Goal: Book appointment/travel/reservation

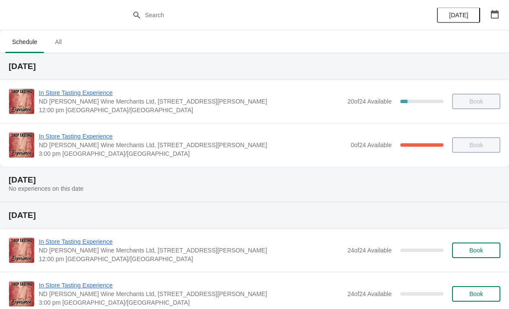
click at [491, 11] on icon "button" at bounding box center [494, 14] width 8 height 9
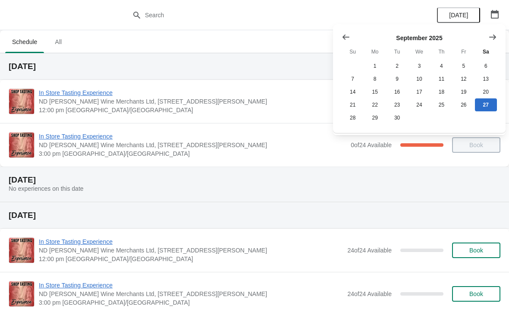
click at [485, 38] on button "Show next month, October 2025" at bounding box center [492, 37] width 16 height 16
click at [489, 41] on icon "Show next month, November 2025" at bounding box center [492, 37] width 9 height 9
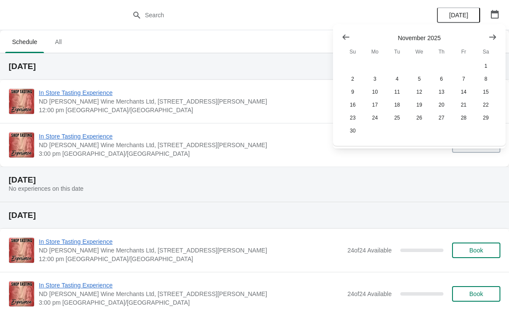
click at [496, 33] on icon "Show next month, December 2025" at bounding box center [492, 37] width 9 height 9
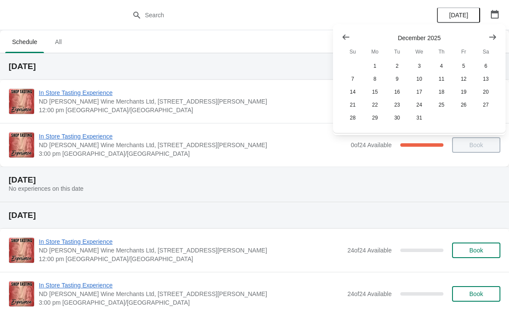
click at [345, 37] on icon "Show previous month, November 2025" at bounding box center [345, 36] width 7 height 5
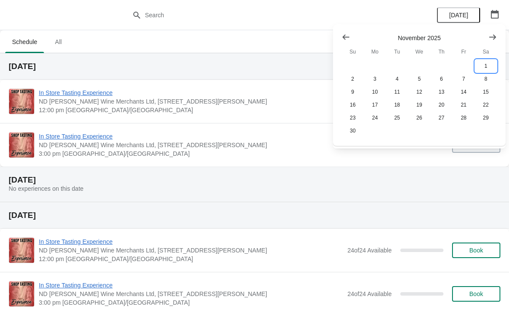
click at [484, 63] on button "1" at bounding box center [486, 65] width 22 height 13
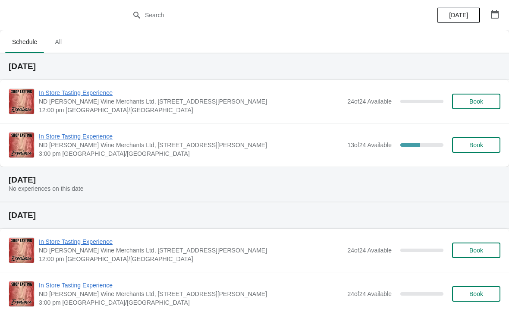
click at [259, 145] on span "ND [PERSON_NAME] Wine Merchants Ltd, [STREET_ADDRESS][PERSON_NAME]" at bounding box center [191, 145] width 304 height 9
click at [212, 132] on span "In Store Tasting Experience" at bounding box center [191, 136] width 304 height 9
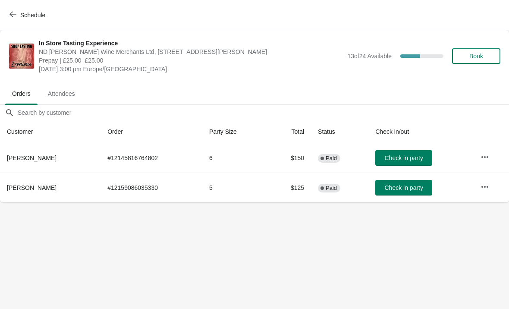
click at [472, 55] on span "Book" at bounding box center [476, 56] width 14 height 7
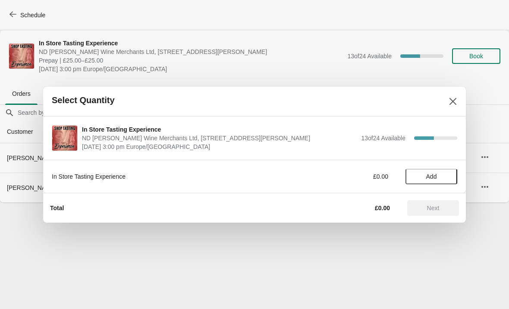
click at [437, 178] on span "Add" at bounding box center [431, 176] width 36 height 7
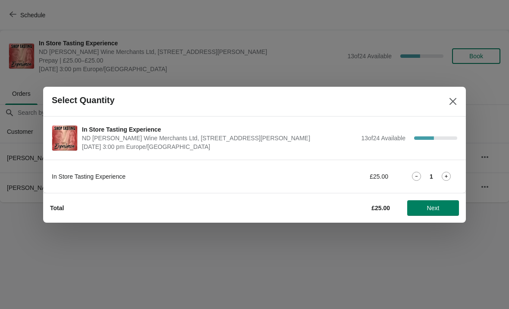
click at [448, 178] on icon at bounding box center [445, 176] width 9 height 9
click at [448, 176] on icon at bounding box center [445, 176] width 9 height 9
click at [438, 209] on span "Next" at bounding box center [433, 207] width 12 height 7
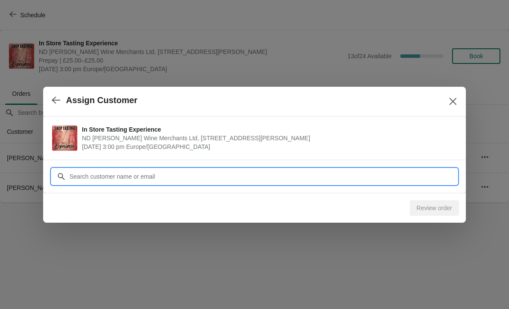
click at [106, 178] on input "Customer" at bounding box center [263, 177] width 388 height 16
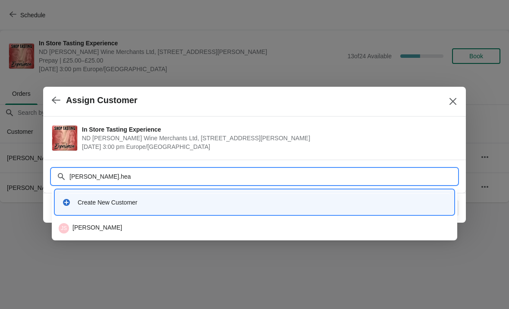
type input "Judith.heav"
click at [138, 228] on div "JS Judith Smith" at bounding box center [254, 228] width 391 height 10
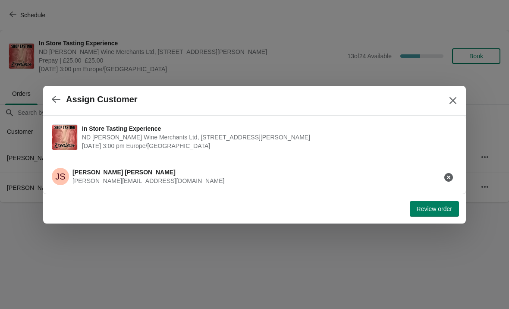
click at [438, 208] on span "Review order" at bounding box center [433, 208] width 35 height 7
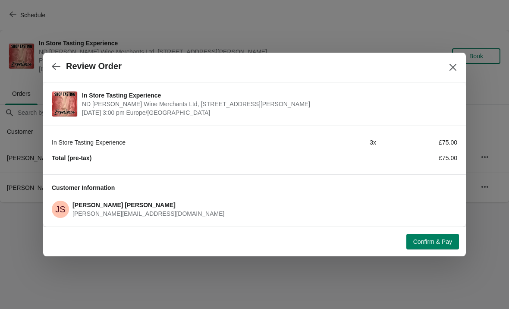
click at [435, 237] on button "Confirm & Pay" at bounding box center [432, 242] width 53 height 16
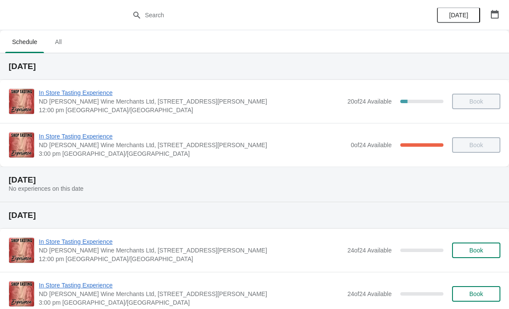
click at [496, 16] on icon "button" at bounding box center [494, 14] width 9 height 9
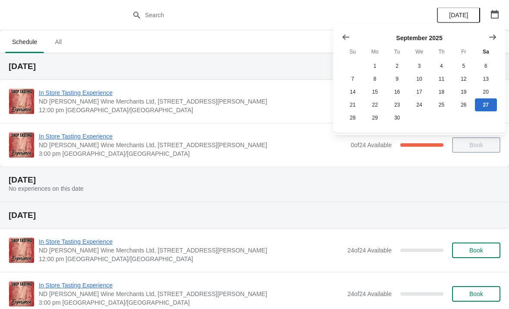
click at [487, 36] on button "Show next month, October 2025" at bounding box center [492, 37] width 16 height 16
click at [487, 64] on button "4" at bounding box center [486, 65] width 22 height 13
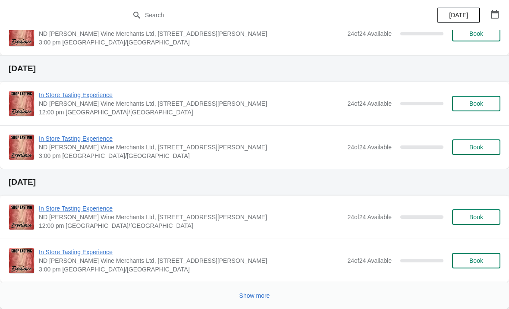
scroll to position [487, 0]
